Goal: Task Accomplishment & Management: Manage account settings

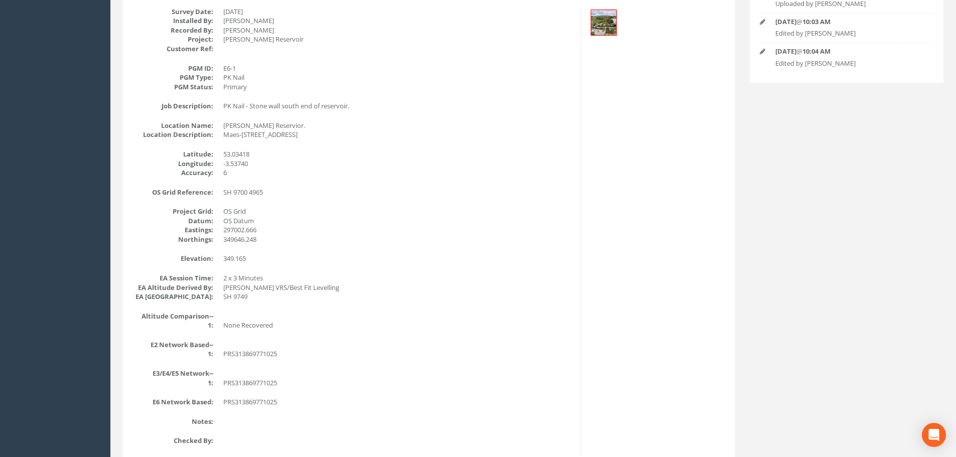
scroll to position [121, 0]
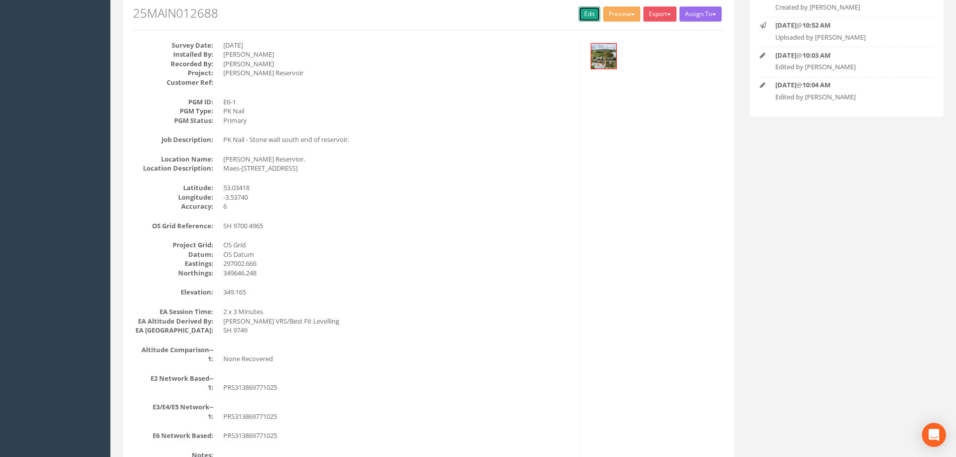
click at [581, 13] on link "Edit" at bounding box center [589, 14] width 22 height 15
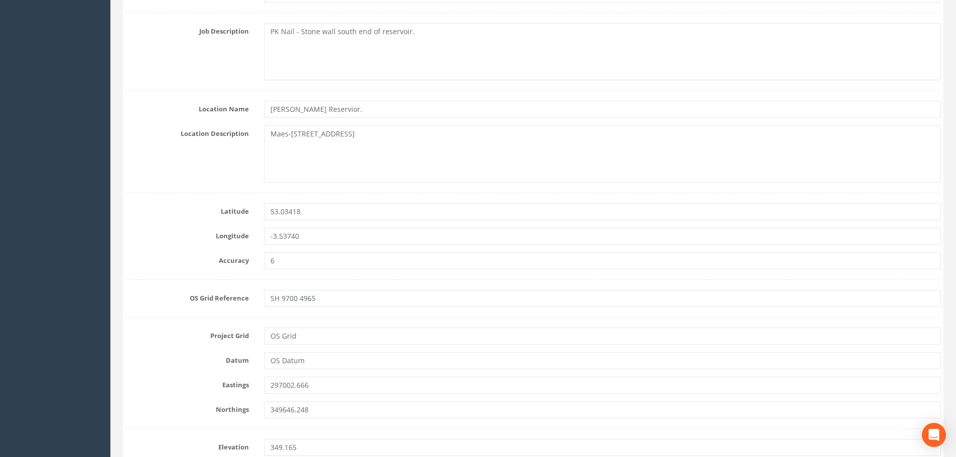
scroll to position [472, 0]
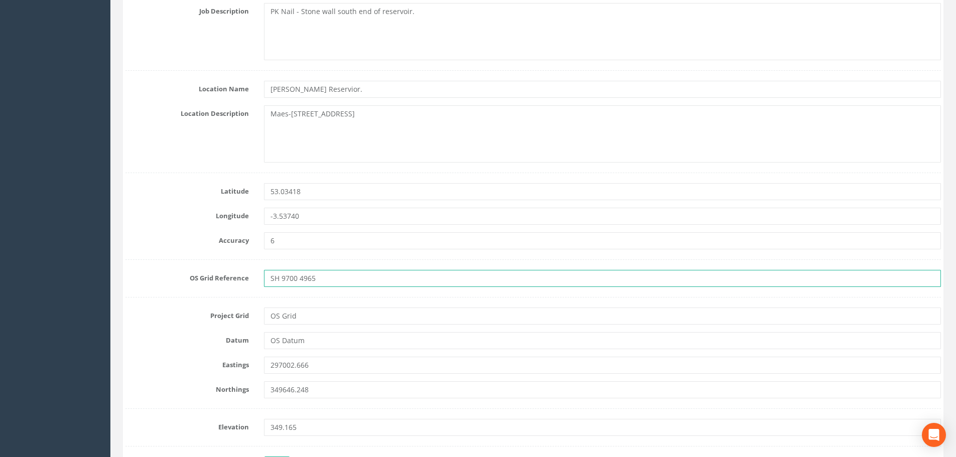
click at [338, 283] on input "SH 9700 4965" at bounding box center [602, 278] width 677 height 17
type input "SH 9700 4964"
click at [362, 253] on form "Cancel Save Delete Job Number 25MAIN012688 Job Number Suffix Survey Date [DATE]…" at bounding box center [532, 416] width 815 height 1529
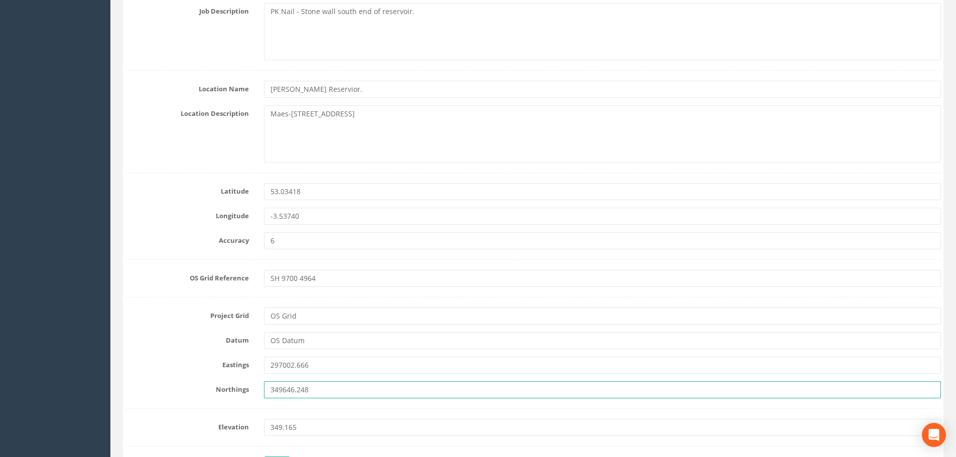
drag, startPoint x: 289, startPoint y: 389, endPoint x: 273, endPoint y: 391, distance: 15.6
click at [273, 391] on input "349646.248" at bounding box center [602, 389] width 677 height 17
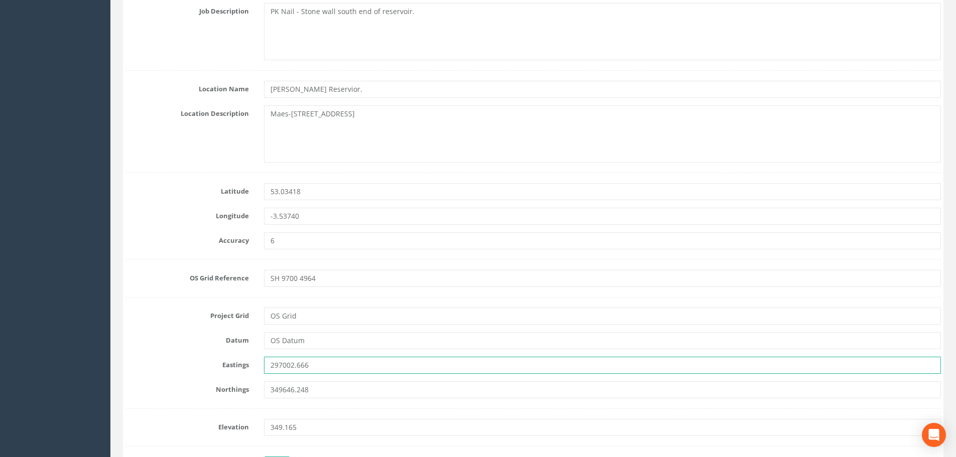
drag, startPoint x: 275, startPoint y: 365, endPoint x: 289, endPoint y: 366, distance: 13.6
click at [289, 366] on input "297002.666" at bounding box center [602, 365] width 677 height 17
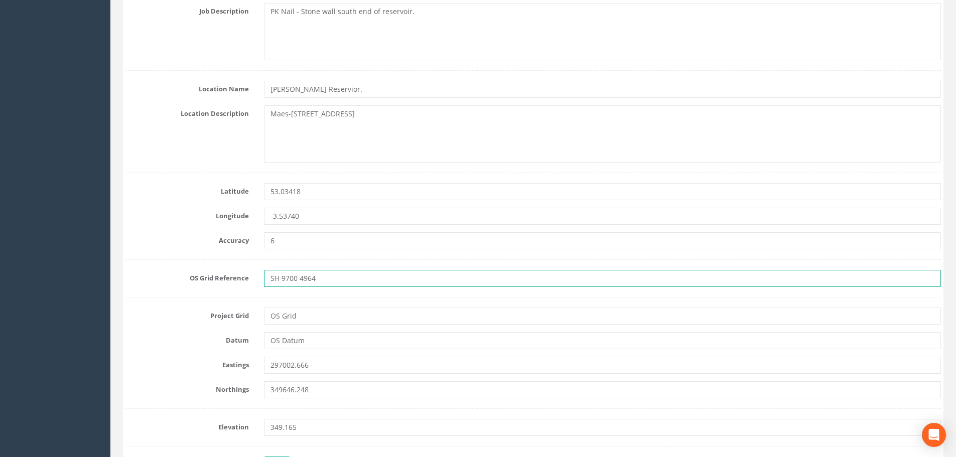
click at [329, 277] on input "SH 9700 4964" at bounding box center [602, 278] width 677 height 17
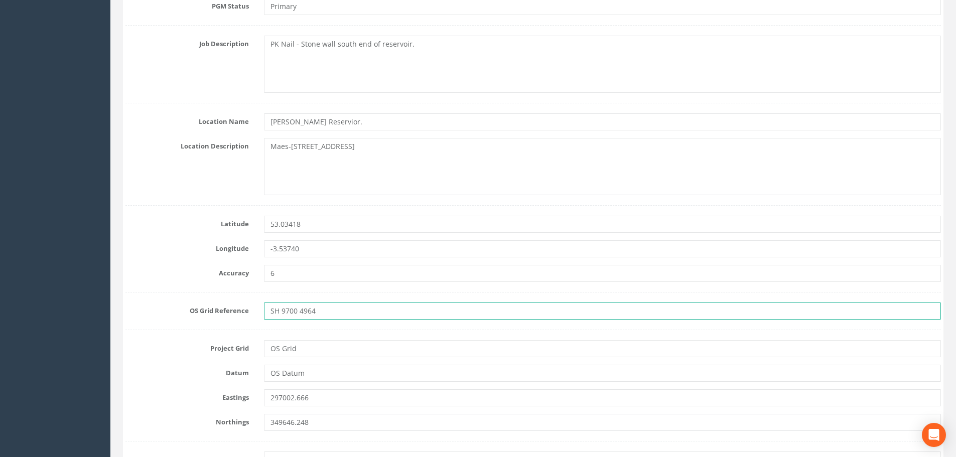
scroll to position [422, 0]
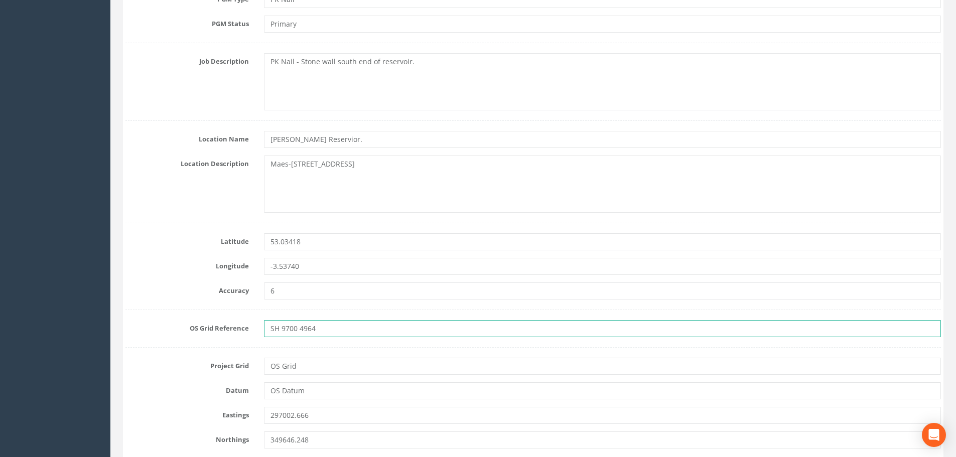
click at [370, 325] on input "SH 9700 4964" at bounding box center [602, 328] width 677 height 17
click at [239, 324] on label "OS Grid Reference" at bounding box center [187, 326] width 138 height 13
click at [328, 328] on input "SH 9700 4964" at bounding box center [602, 328] width 677 height 17
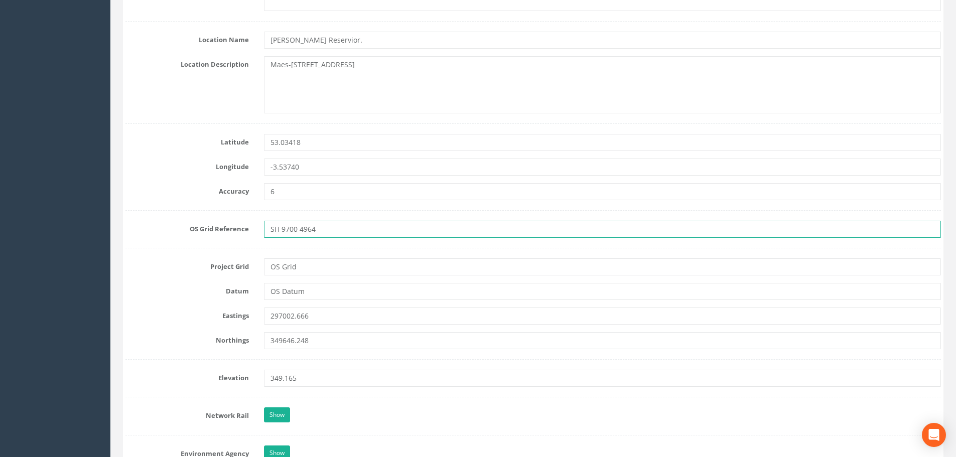
scroll to position [522, 0]
click at [373, 248] on form "Cancel Save Delete Job Number 25MAIN012688 Job Number Suffix Survey Date [DATE]…" at bounding box center [532, 366] width 815 height 1529
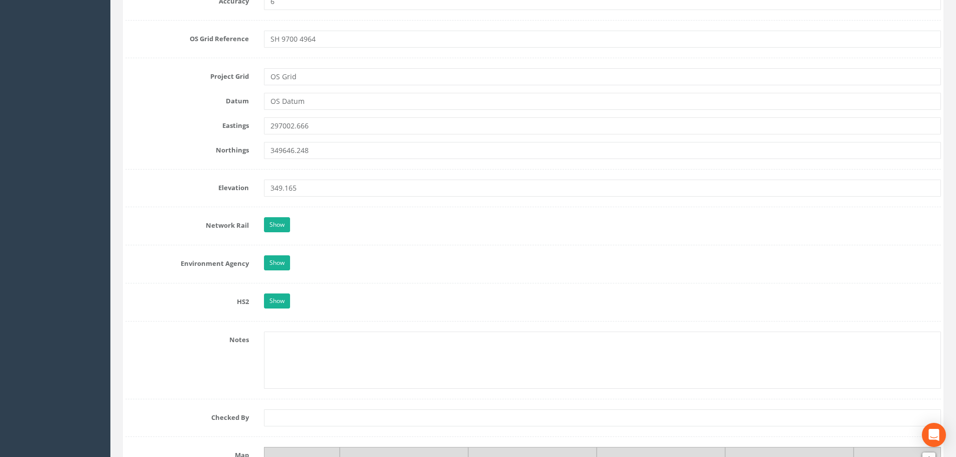
scroll to position [723, 0]
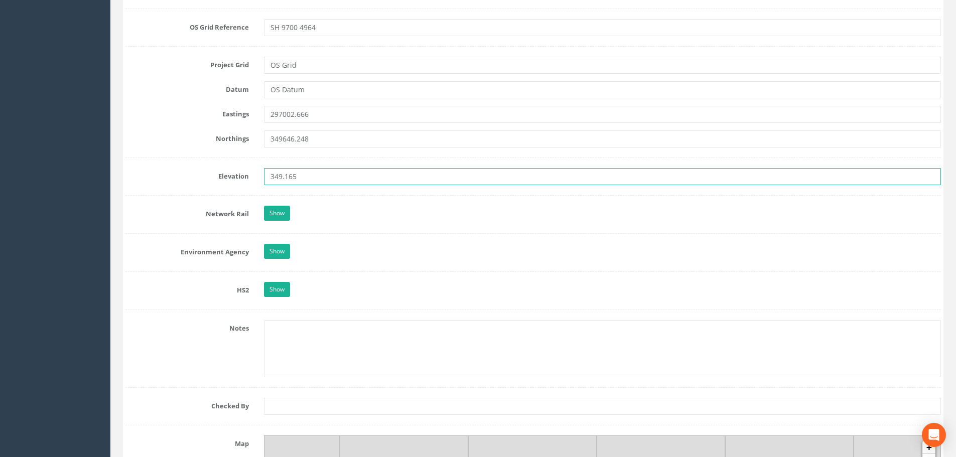
click at [302, 175] on input "349.165" at bounding box center [602, 176] width 677 height 17
type input "349.164"
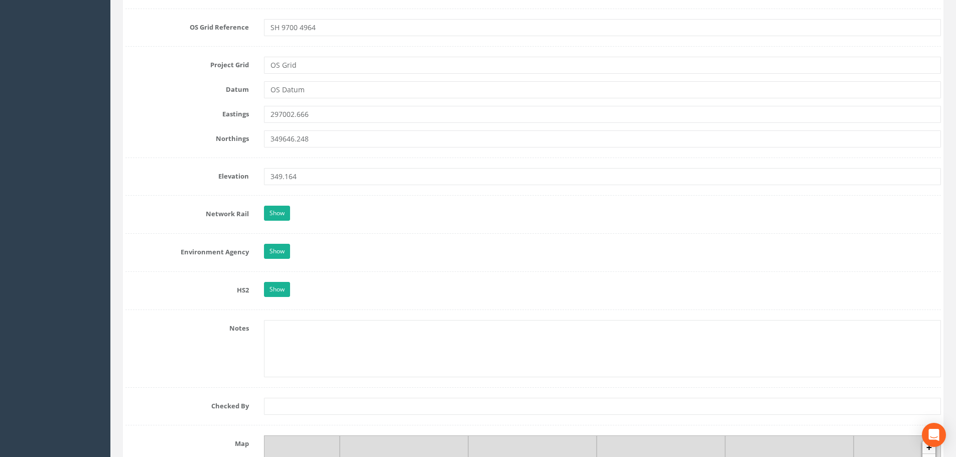
click at [359, 152] on form "Cancel Save Delete Job Number 25MAIN012688 Job Number Suffix Survey Date [DATE]…" at bounding box center [532, 165] width 815 height 1529
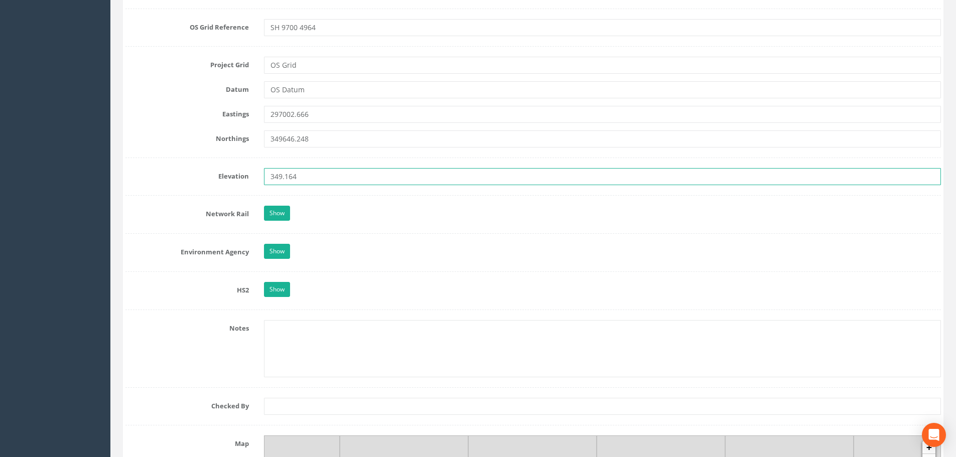
click at [321, 177] on input "349.164" at bounding box center [602, 176] width 677 height 17
click at [403, 173] on input "349.164" at bounding box center [602, 176] width 677 height 17
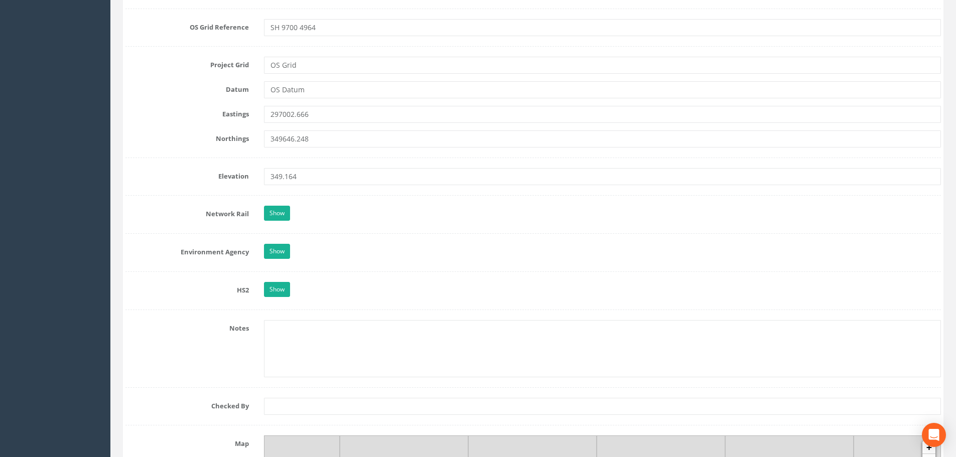
click at [394, 166] on form "Cancel Save Delete Job Number 25MAIN012688 Job Number Suffix Survey Date [DATE]…" at bounding box center [532, 165] width 815 height 1529
click at [219, 162] on form "Cancel Save Delete Job Number 25MAIN012688 Job Number Suffix Survey Date [DATE]…" at bounding box center [532, 165] width 815 height 1529
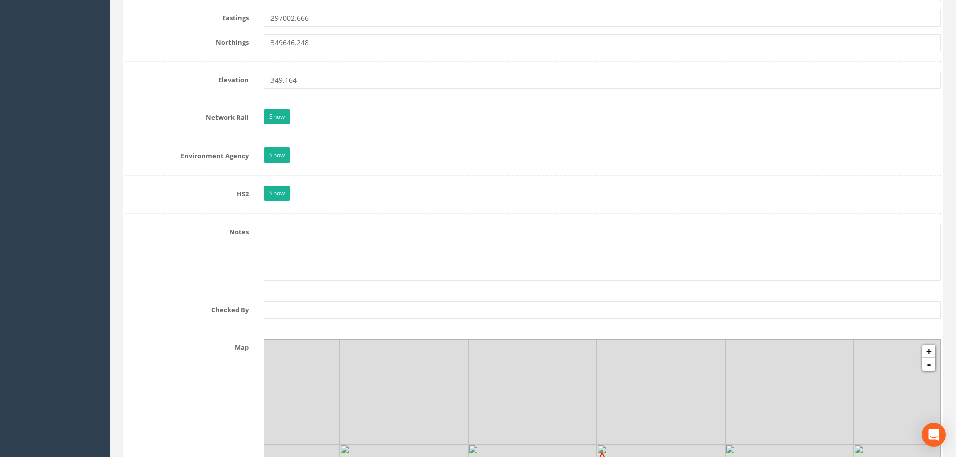
scroll to position [823, 0]
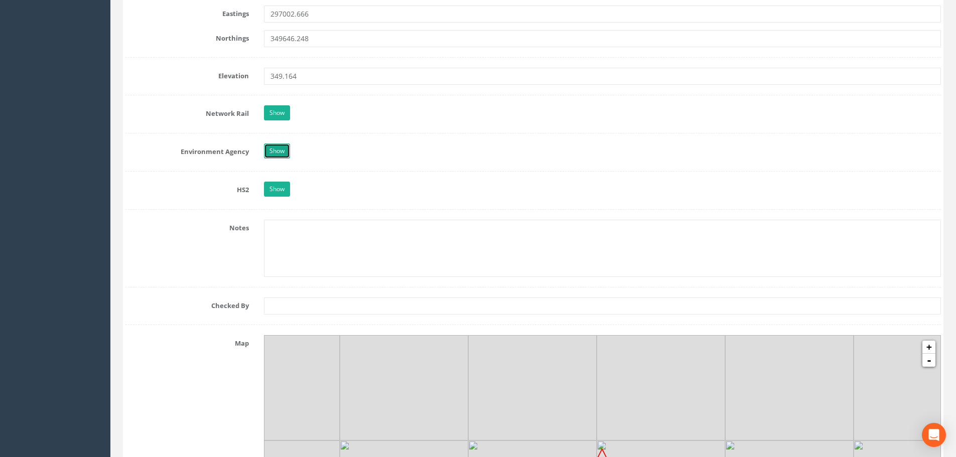
click at [276, 155] on link "Show" at bounding box center [277, 150] width 26 height 15
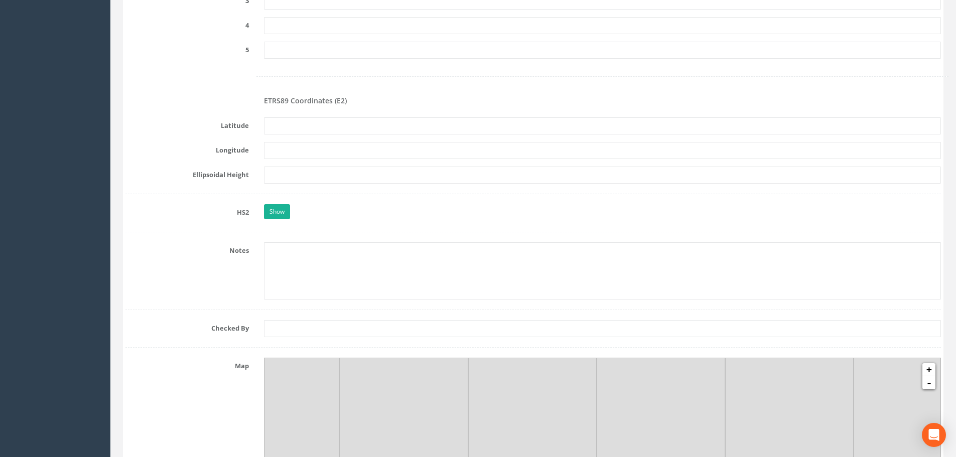
scroll to position [1575, 0]
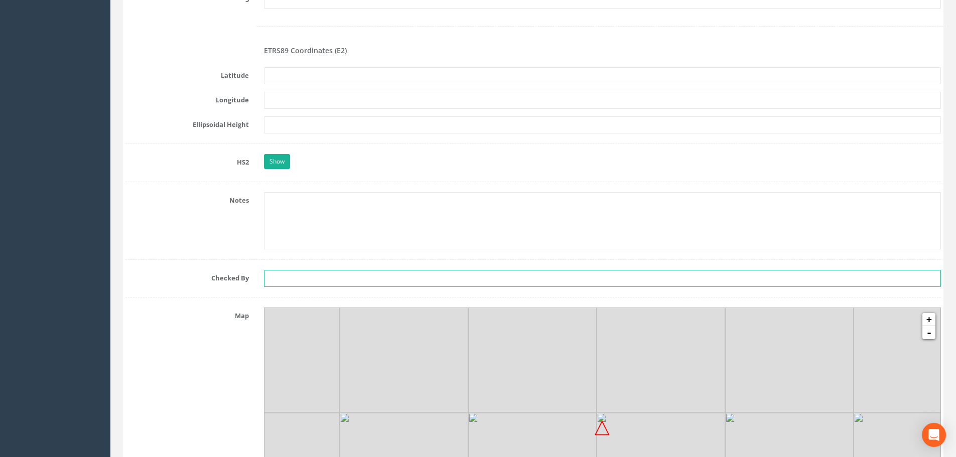
click at [329, 276] on input "text" at bounding box center [602, 278] width 677 height 17
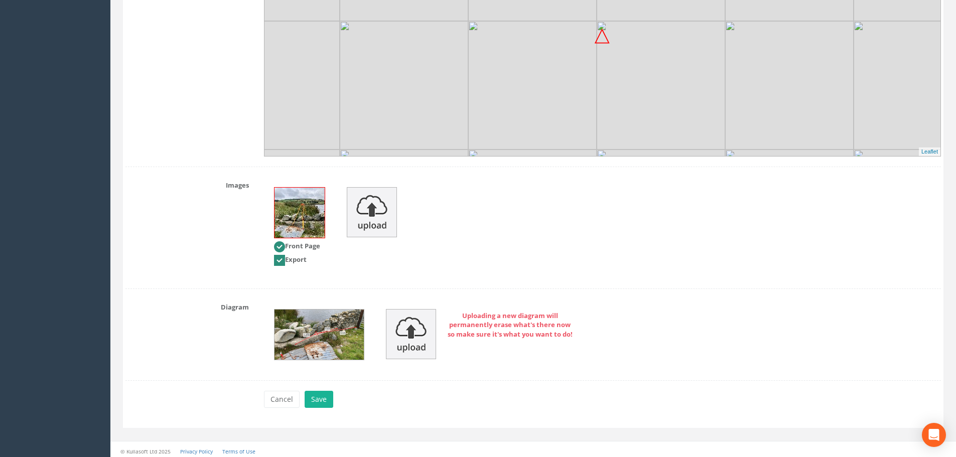
scroll to position [1971, 0]
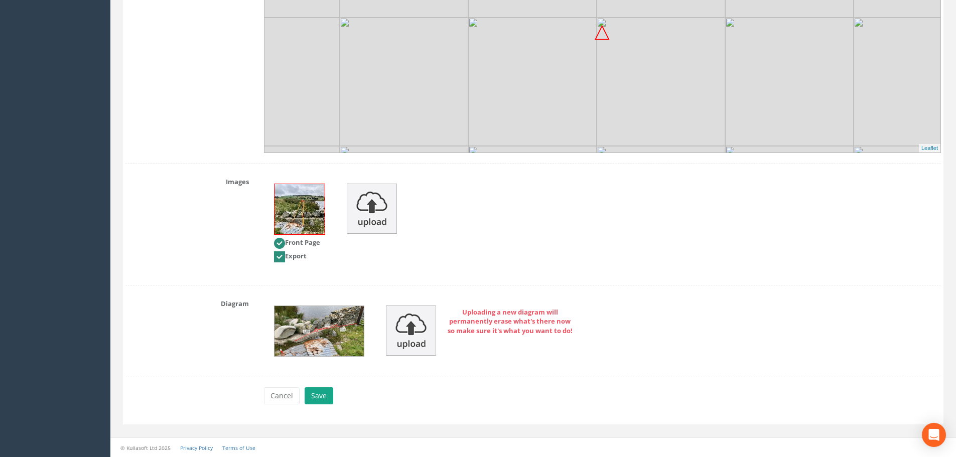
type input "MBH"
click at [324, 400] on button "Save" at bounding box center [318, 395] width 29 height 17
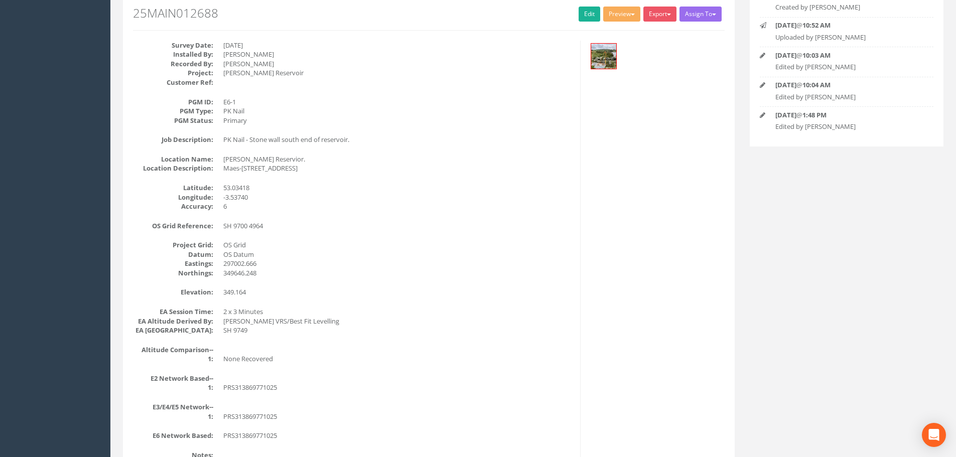
scroll to position [0, 0]
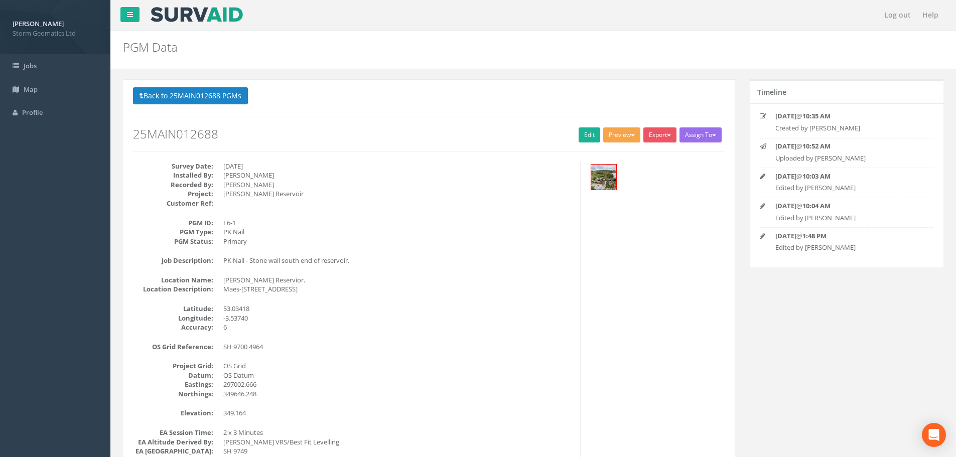
click at [631, 132] on button "Preview" at bounding box center [621, 134] width 37 height 15
click at [599, 157] on link "Storm Geomatics" at bounding box center [601, 156] width 79 height 16
